Goal: Task Accomplishment & Management: Use online tool/utility

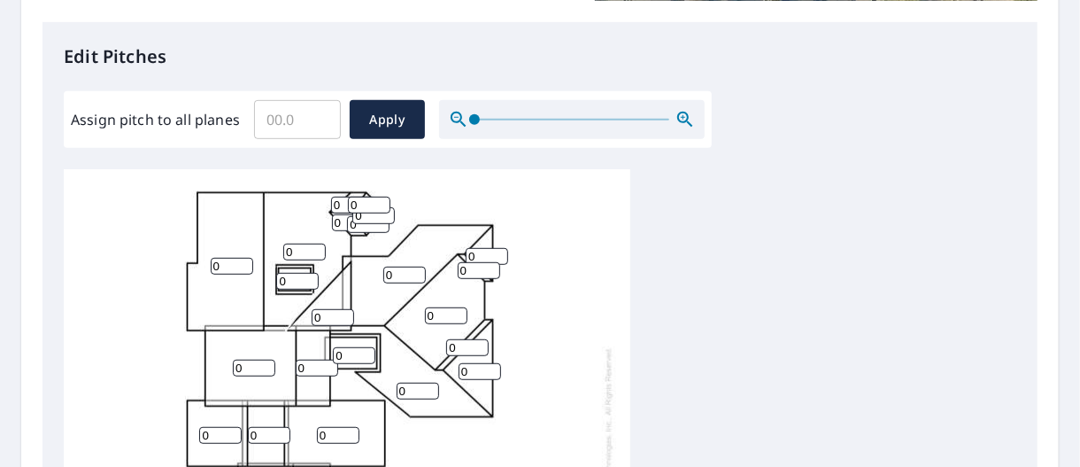
scroll to position [531, 0]
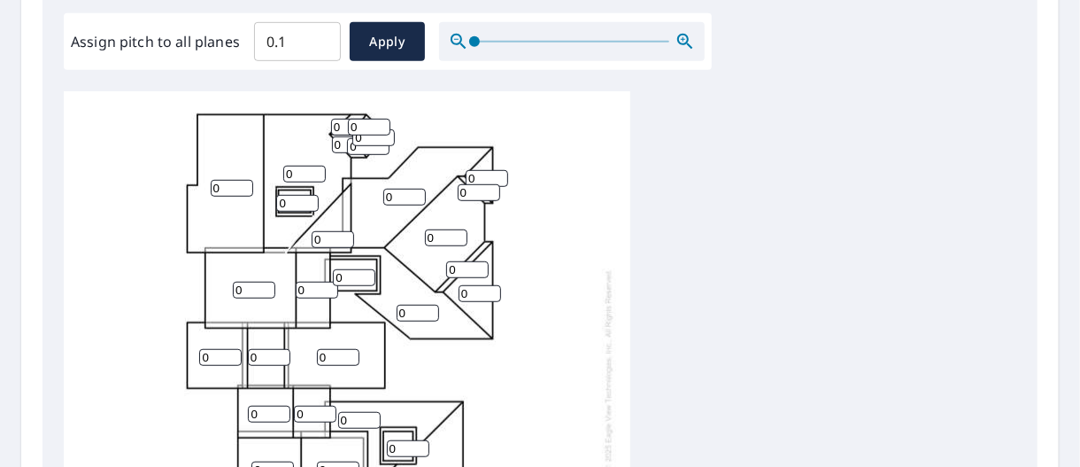
click at [319, 36] on input "0.1" at bounding box center [297, 42] width 87 height 50
click at [319, 36] on input "0.2" at bounding box center [297, 42] width 87 height 50
click at [319, 36] on input "0.3" at bounding box center [297, 42] width 87 height 50
click at [319, 36] on input "0.4" at bounding box center [297, 42] width 87 height 50
type input "0.5"
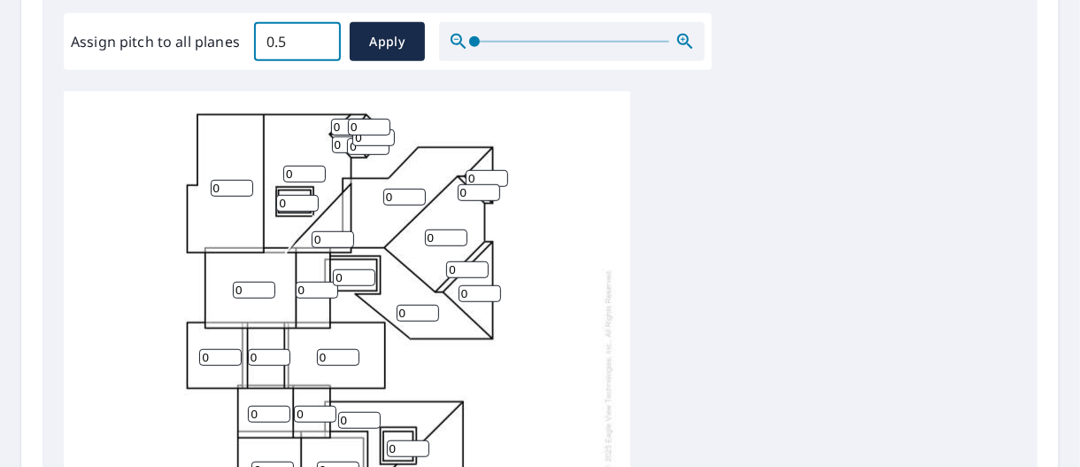
click at [319, 36] on input "0.5" at bounding box center [297, 42] width 87 height 50
click at [406, 46] on span "Apply" at bounding box center [387, 42] width 47 height 22
type input "0.5"
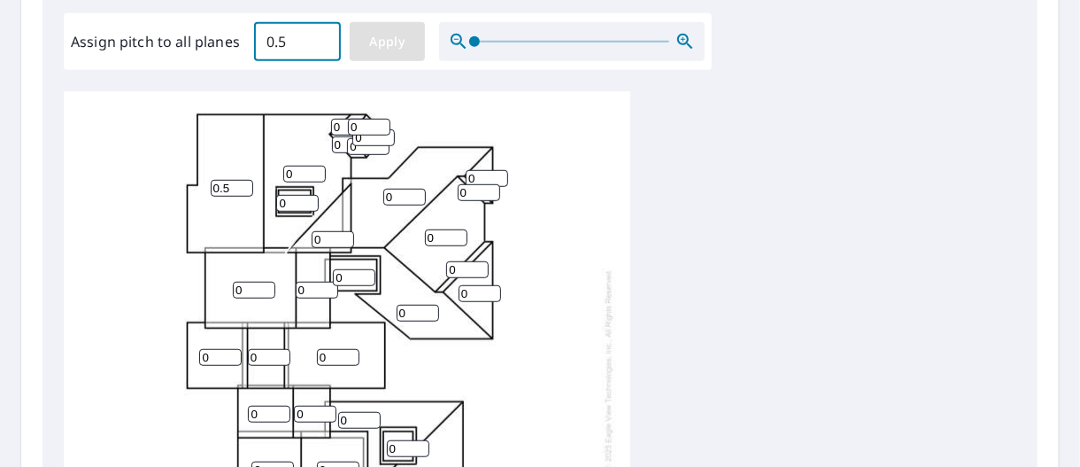
type input "0.5"
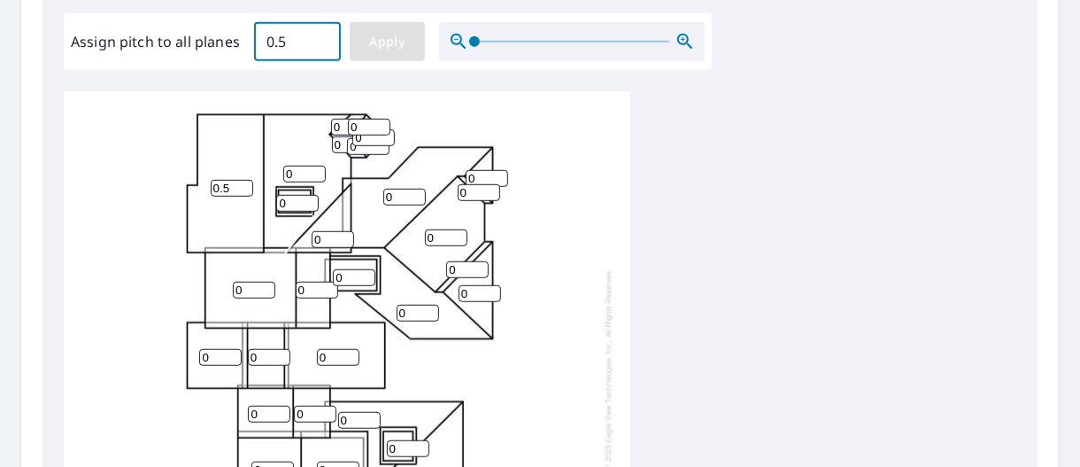
type input "0.5"
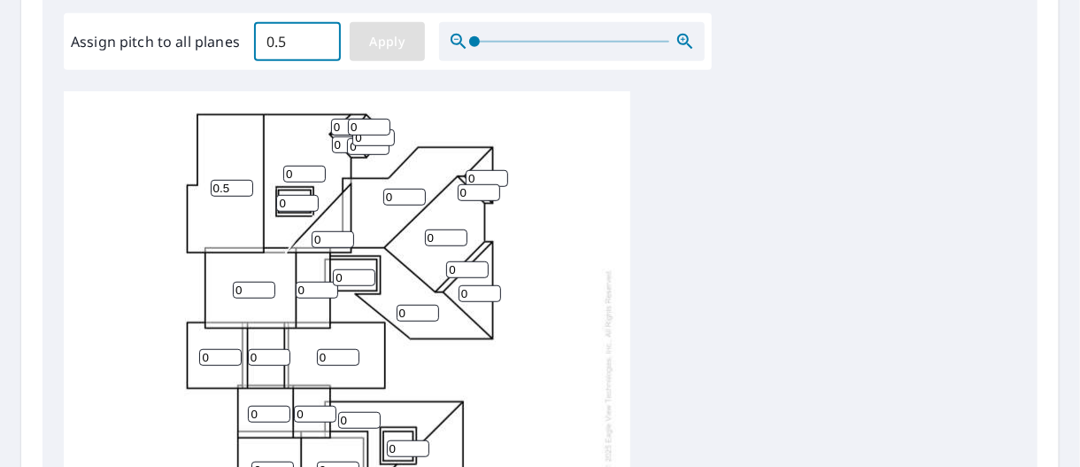
type input "0.5"
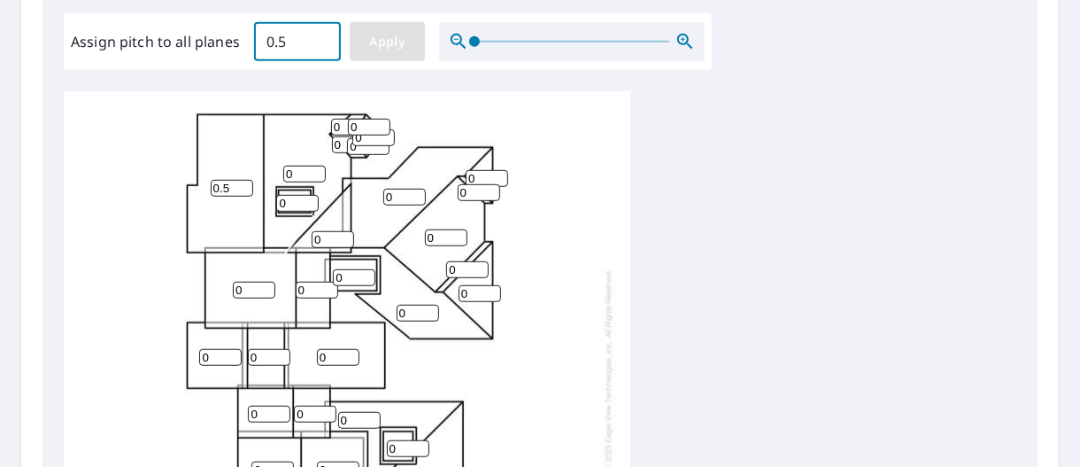
type input "0.5"
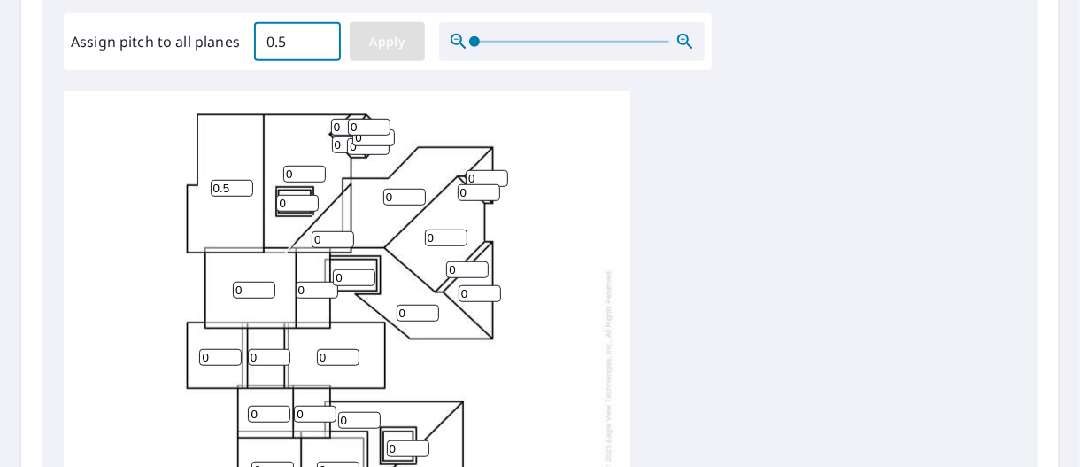
type input "0.5"
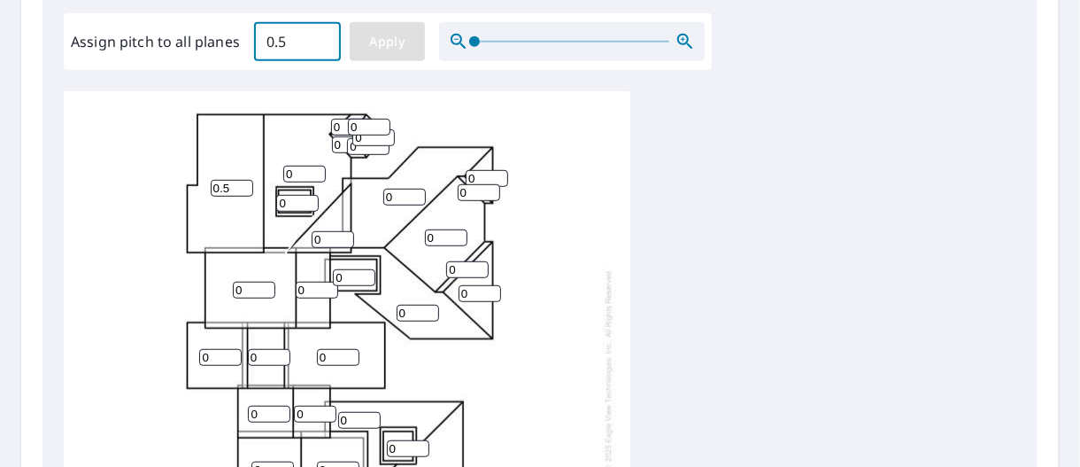
type input "0.5"
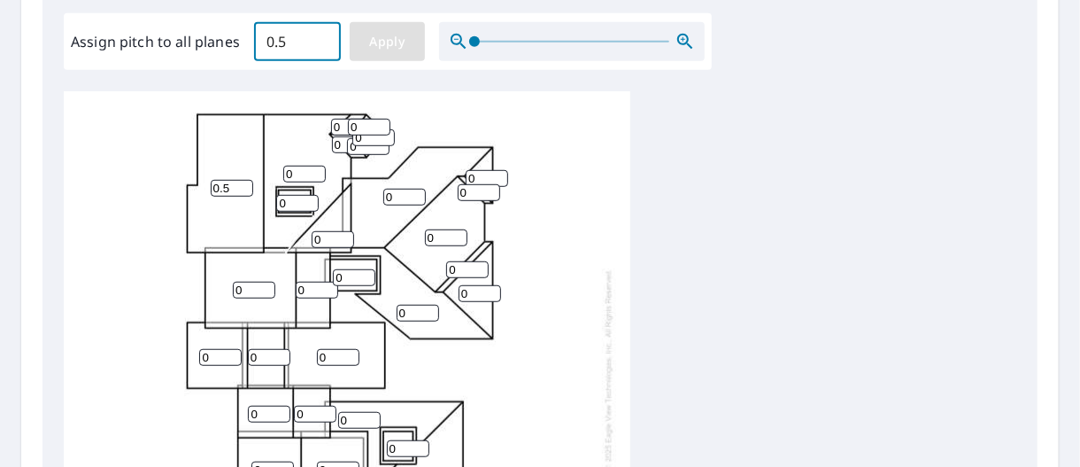
type input "0.5"
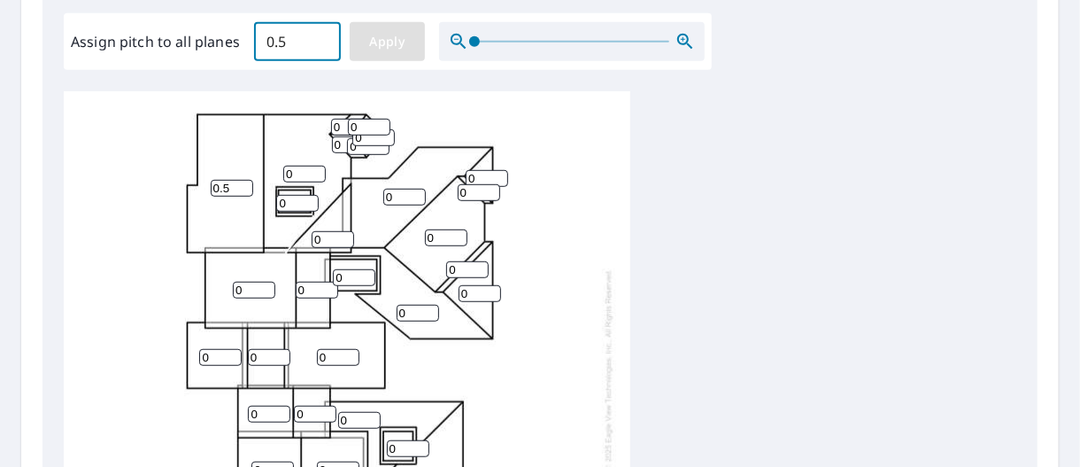
type input "0.5"
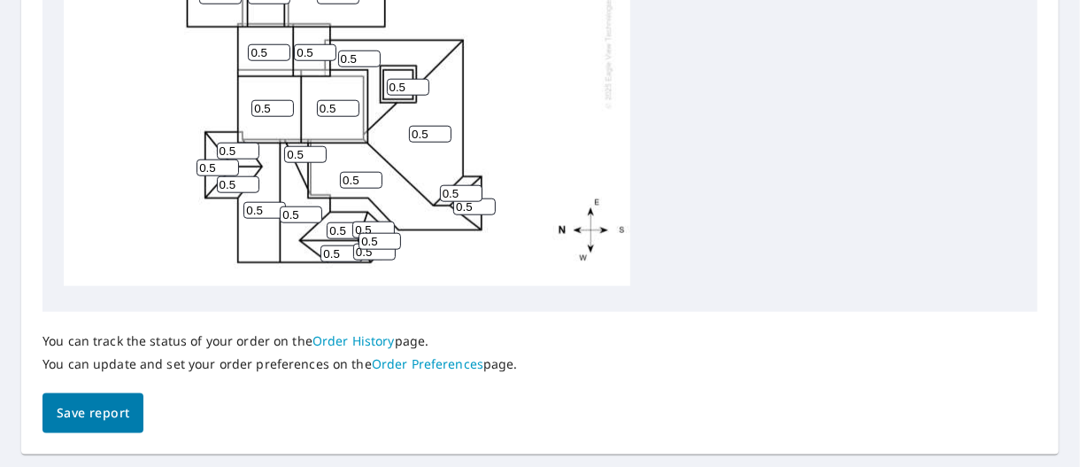
scroll to position [947, 0]
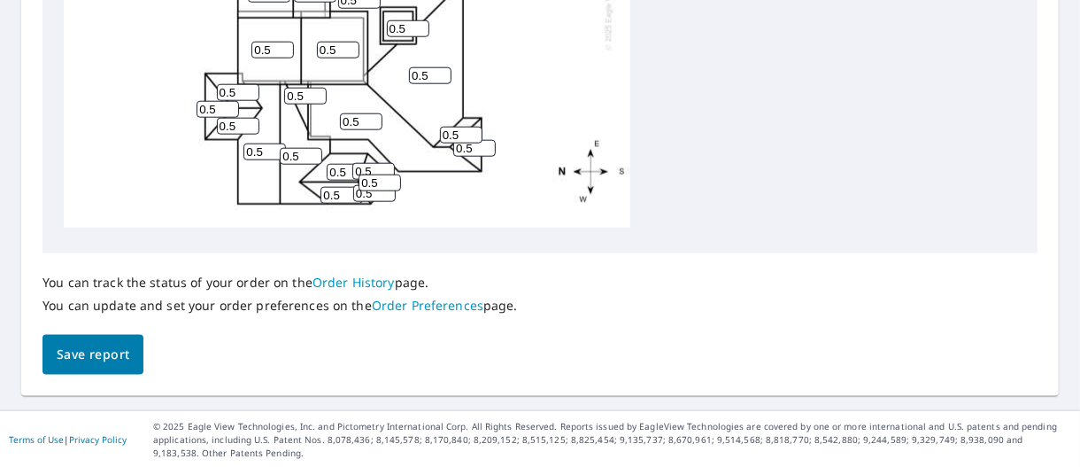
click at [119, 360] on span "Save report" at bounding box center [93, 355] width 73 height 22
